Goal: Information Seeking & Learning: Learn about a topic

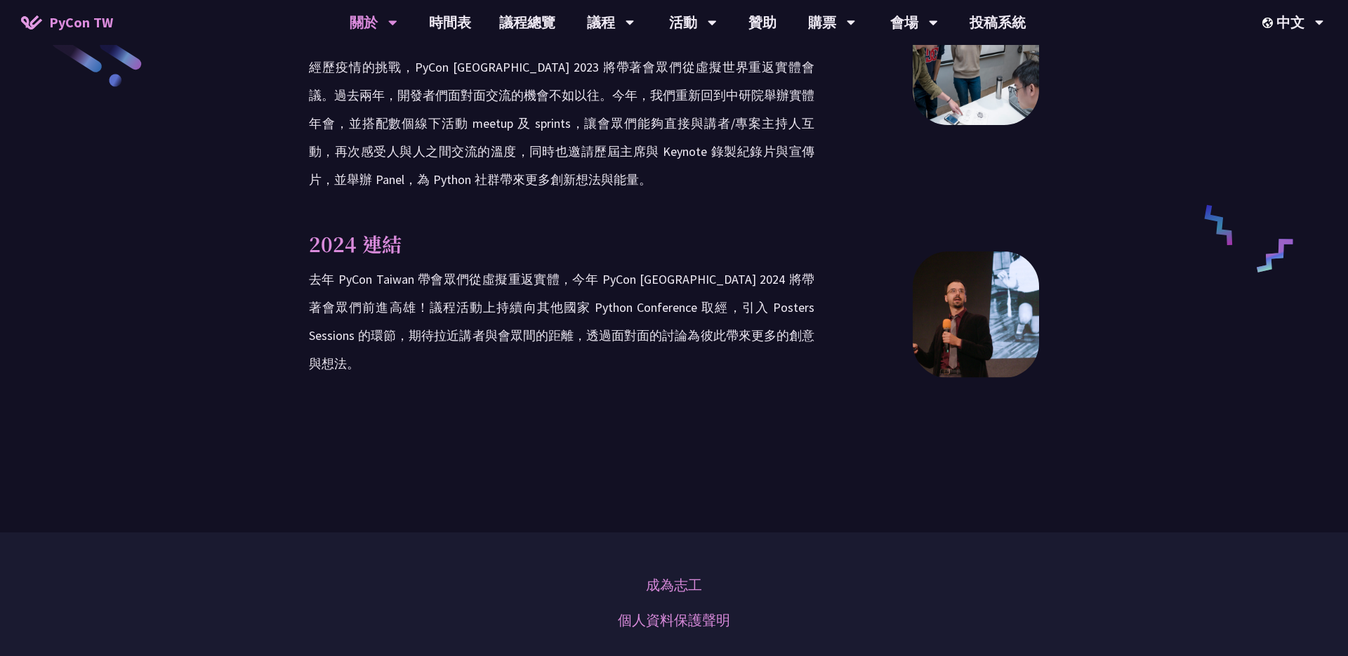
scroll to position [2203, 0]
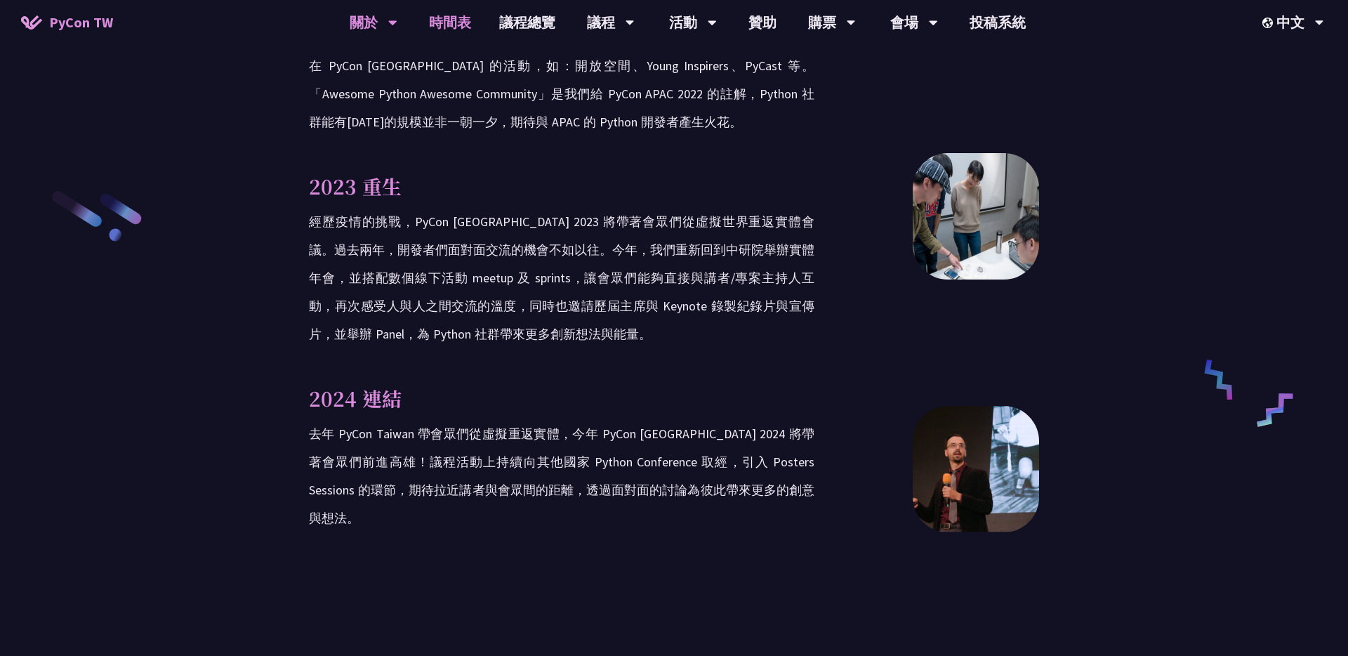
click at [454, 24] on link "時間表" at bounding box center [450, 22] width 70 height 45
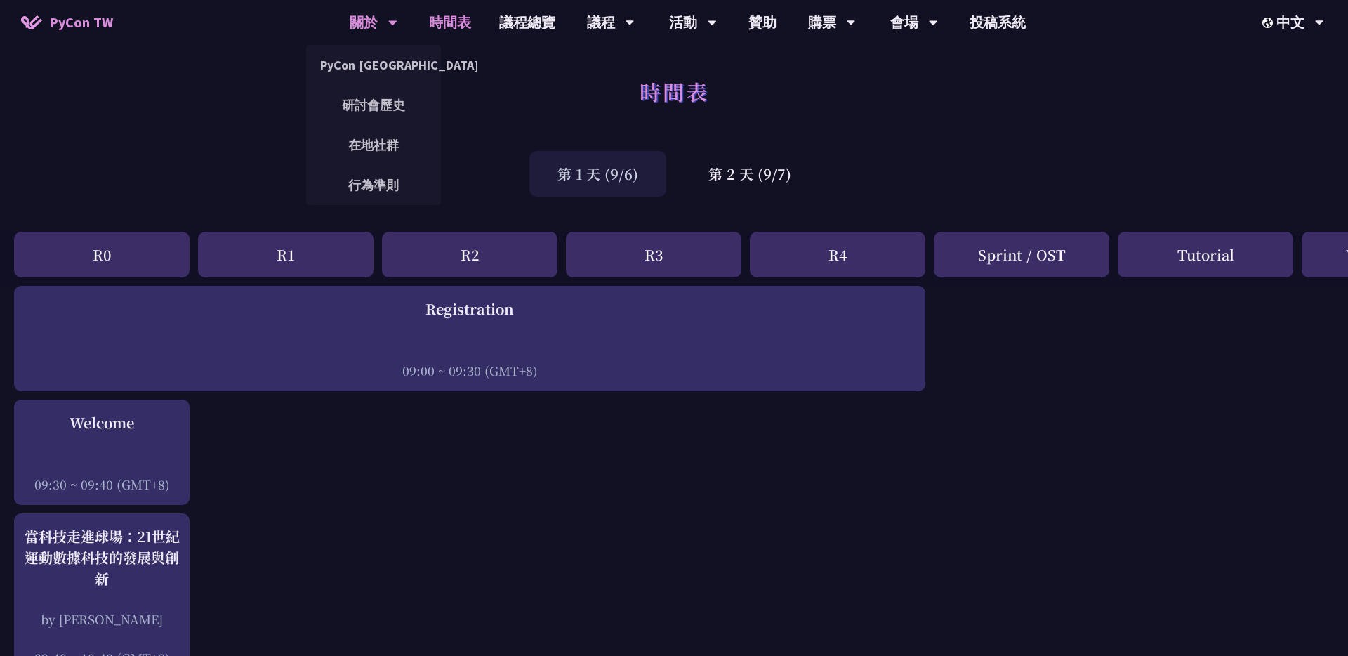
click at [375, 24] on div "關於" at bounding box center [374, 22] width 48 height 45
click at [377, 69] on link "PyCon [GEOGRAPHIC_DATA]" at bounding box center [373, 64] width 135 height 33
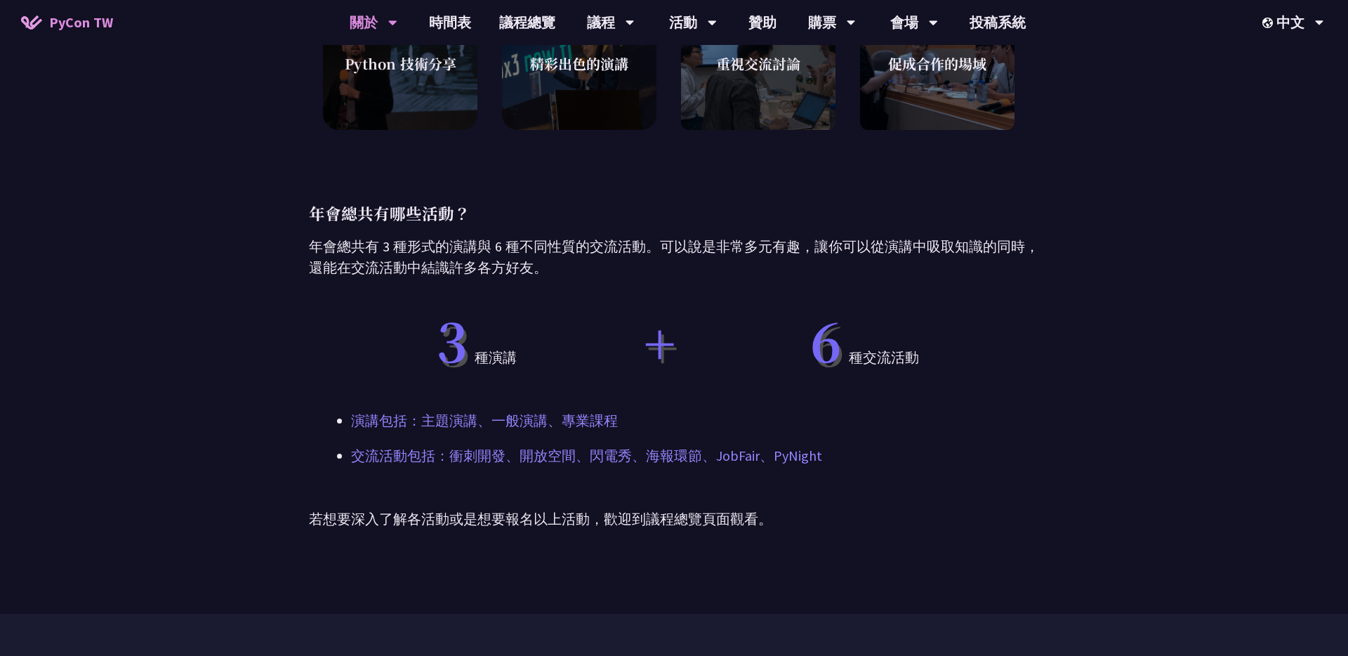
scroll to position [650, 0]
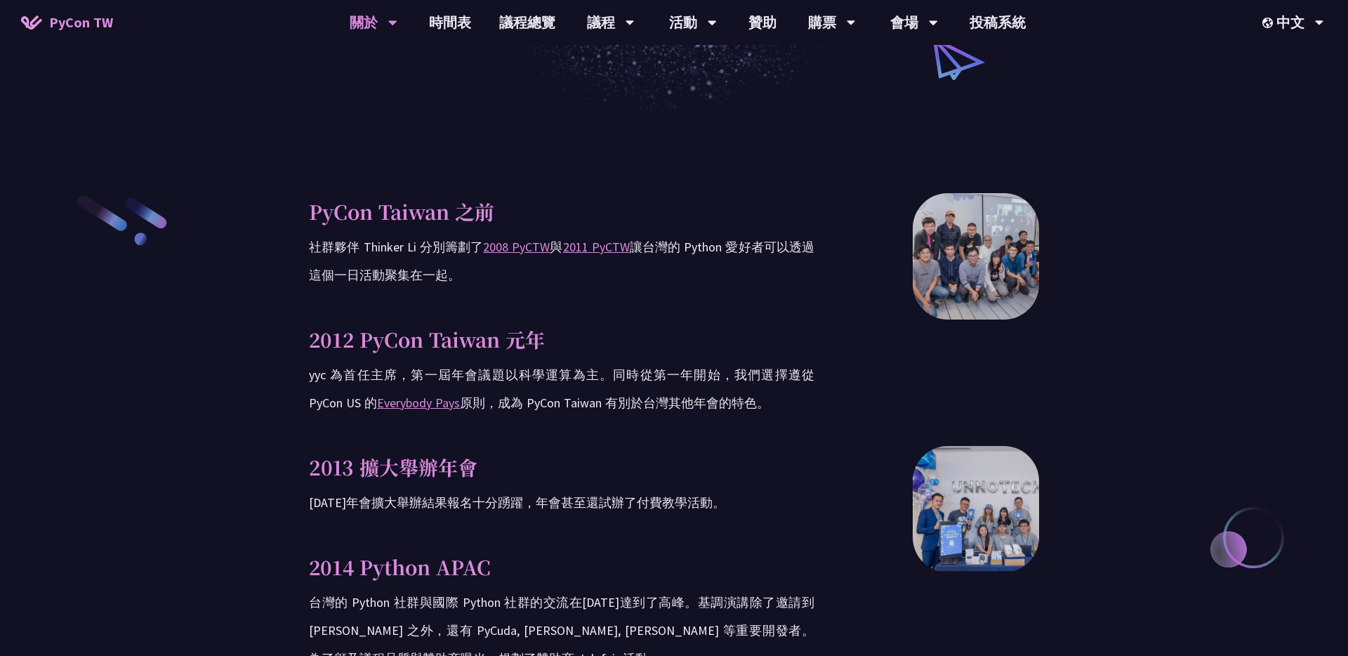
scroll to position [390, 0]
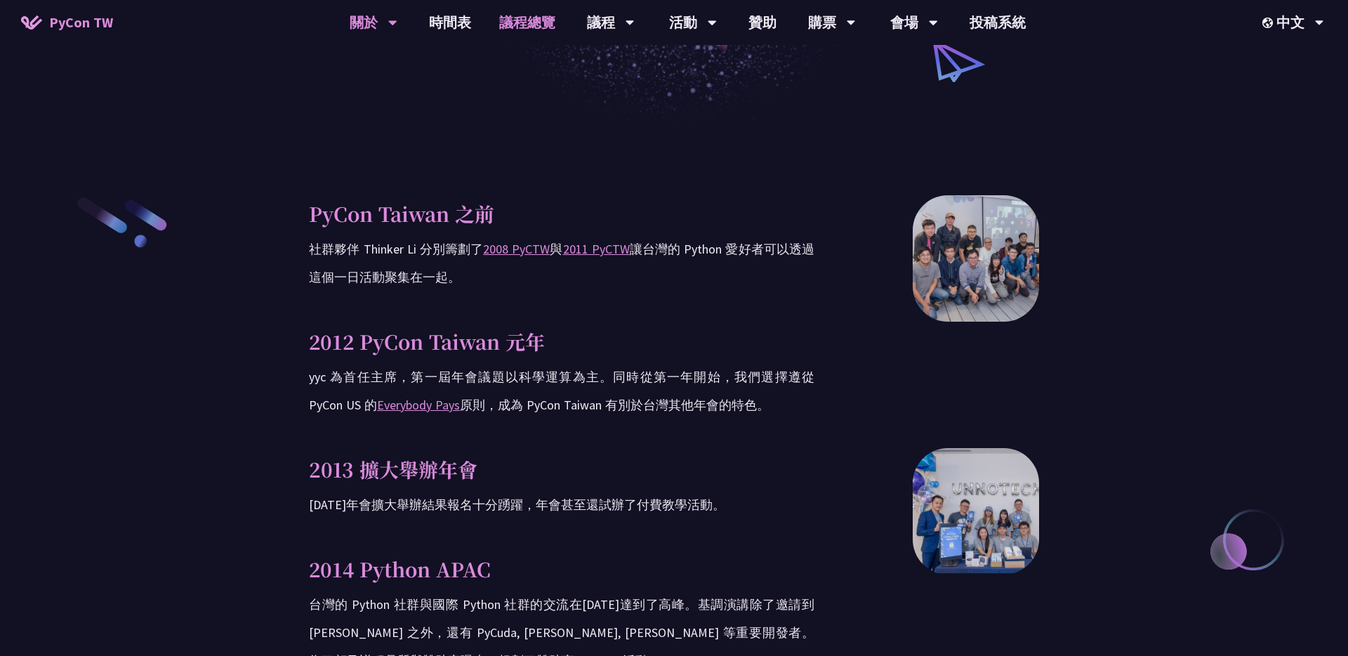
click at [536, 13] on link "議程總覽" at bounding box center [527, 22] width 84 height 45
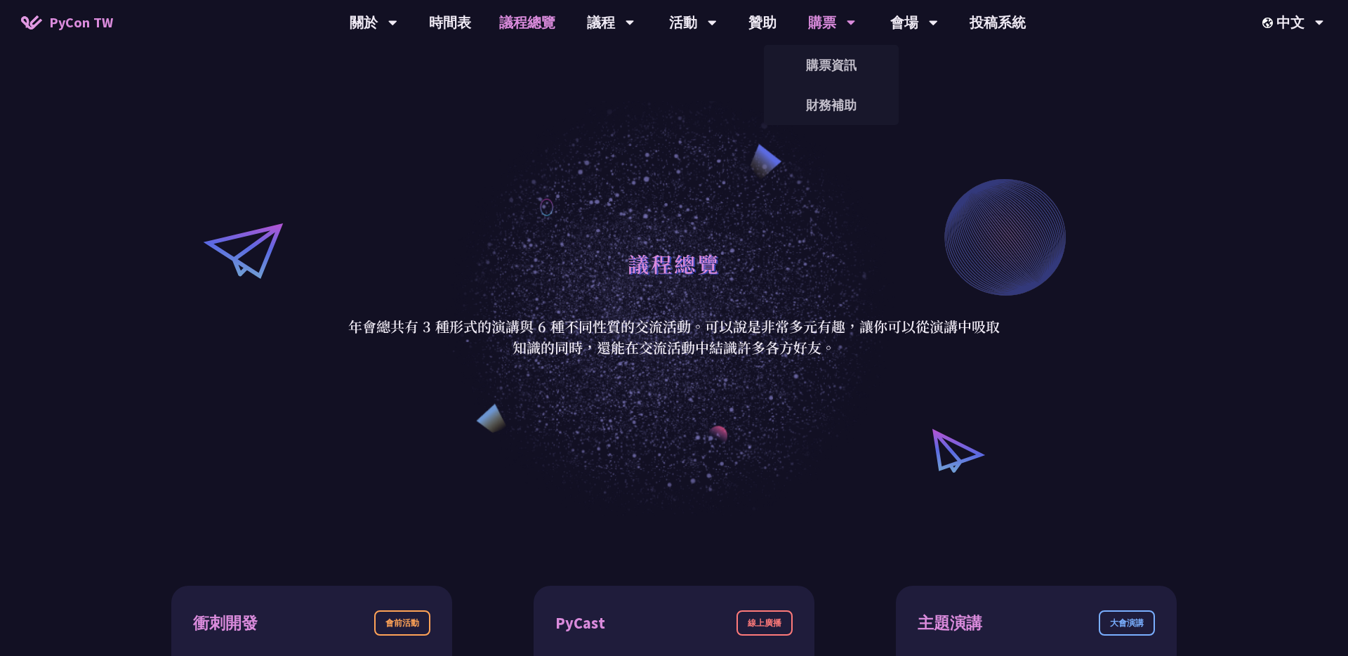
click at [397, 28] on div "購票" at bounding box center [374, 22] width 48 height 45
click at [825, 58] on link "購票資訊" at bounding box center [831, 64] width 135 height 33
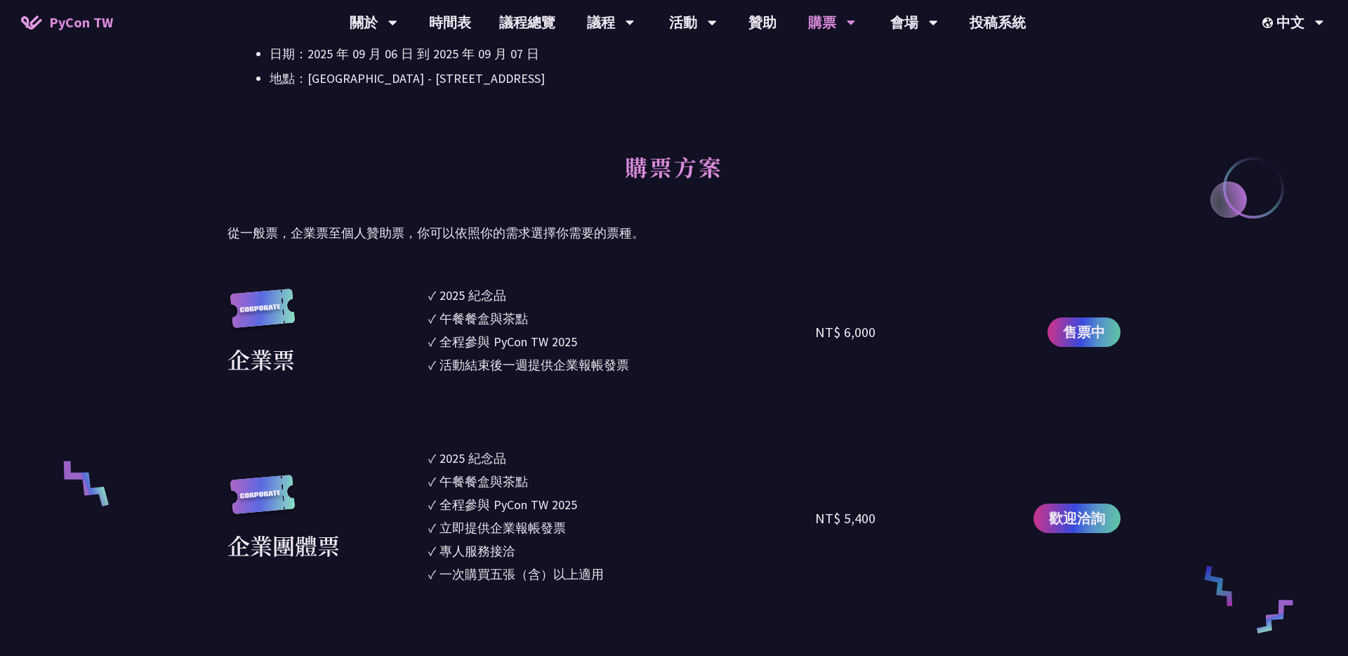
scroll to position [660, 0]
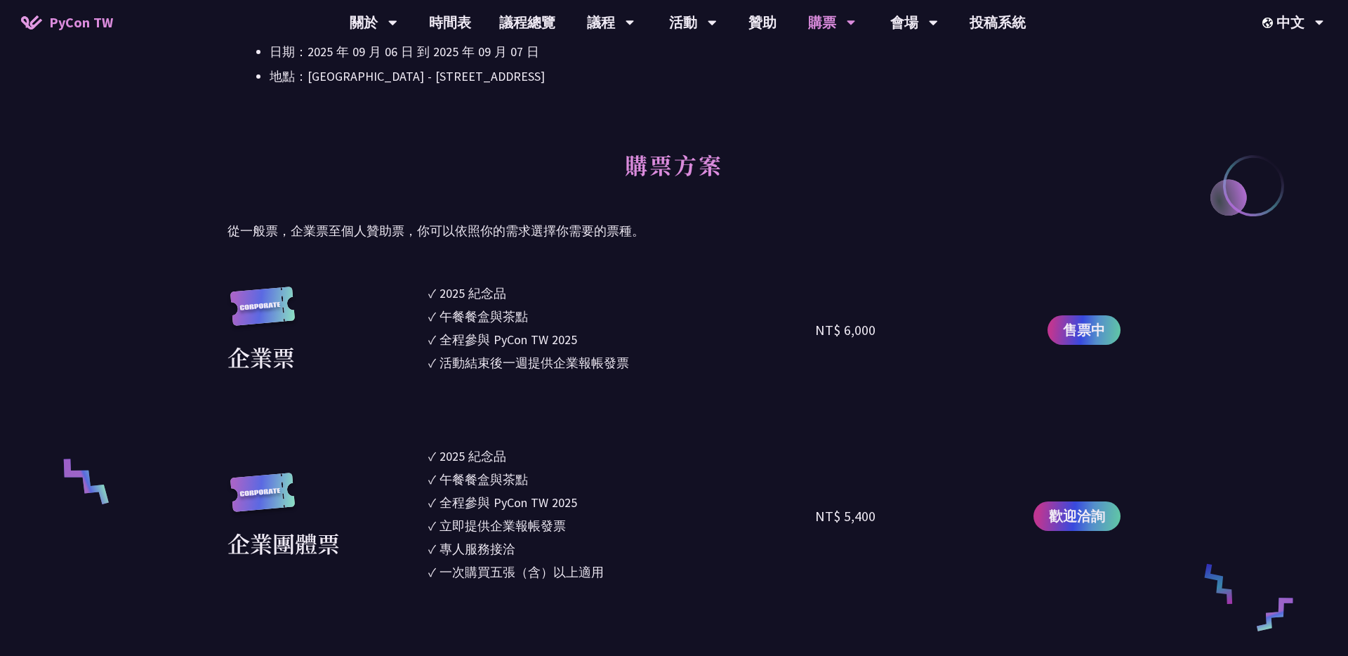
click at [583, 311] on li "✓ 午餐餐盒與茶點" at bounding box center [621, 316] width 387 height 19
click at [538, 25] on link "議程總覽" at bounding box center [527, 22] width 84 height 45
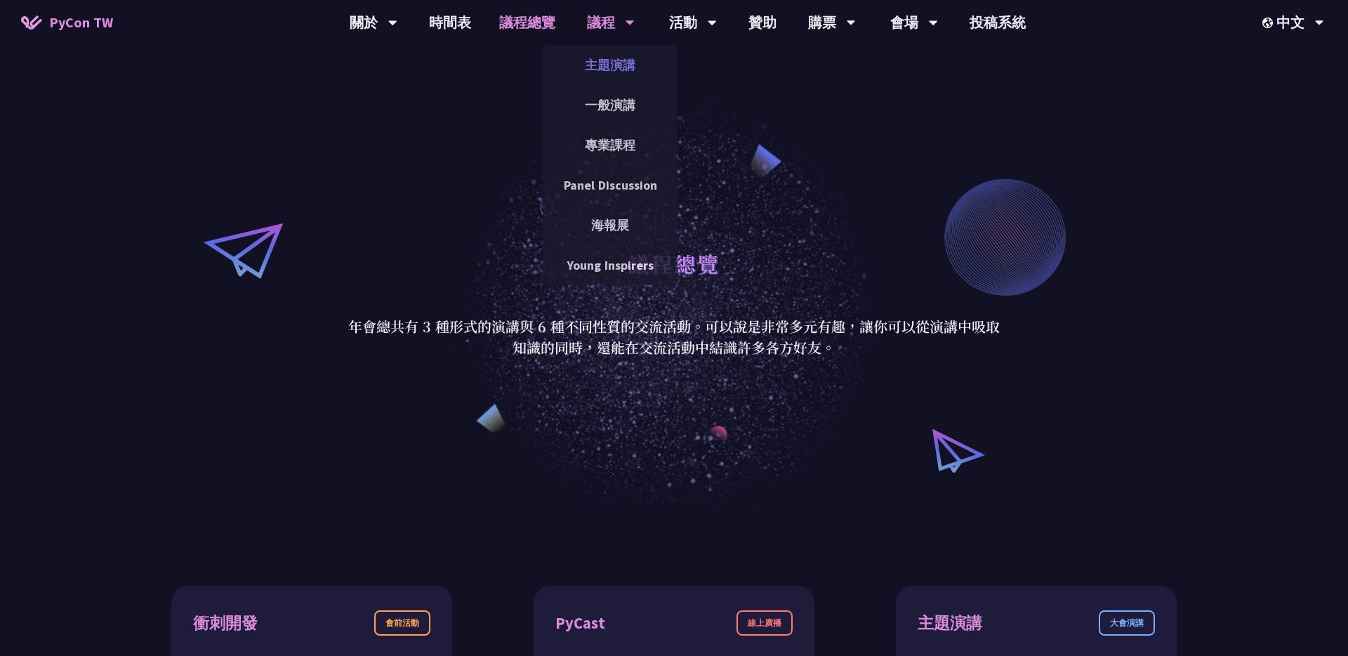
click at [604, 68] on link "主題演講" at bounding box center [610, 64] width 135 height 33
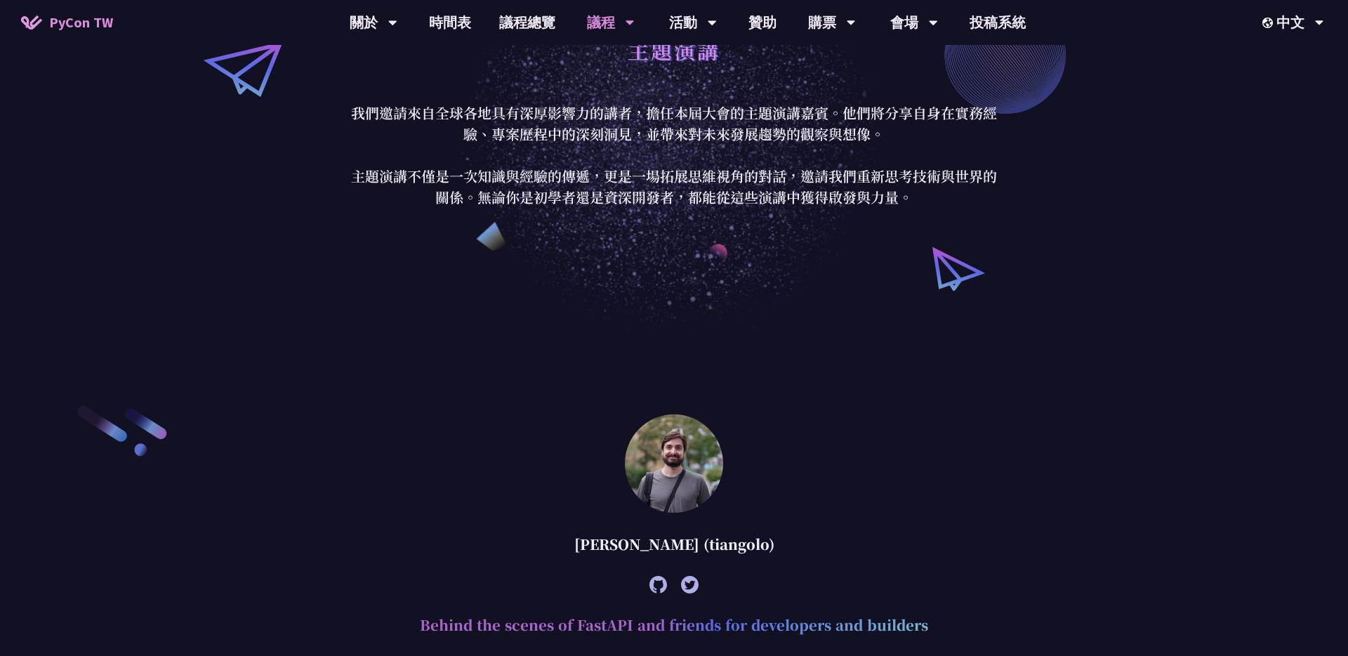
scroll to position [98, 0]
click at [739, 547] on div "[PERSON_NAME] (tiangolo)" at bounding box center [674, 543] width 730 height 42
copy div "tiangolo"
click at [656, 576] on icon at bounding box center [658, 584] width 18 height 18
